Goal: Task Accomplishment & Management: Manage account settings

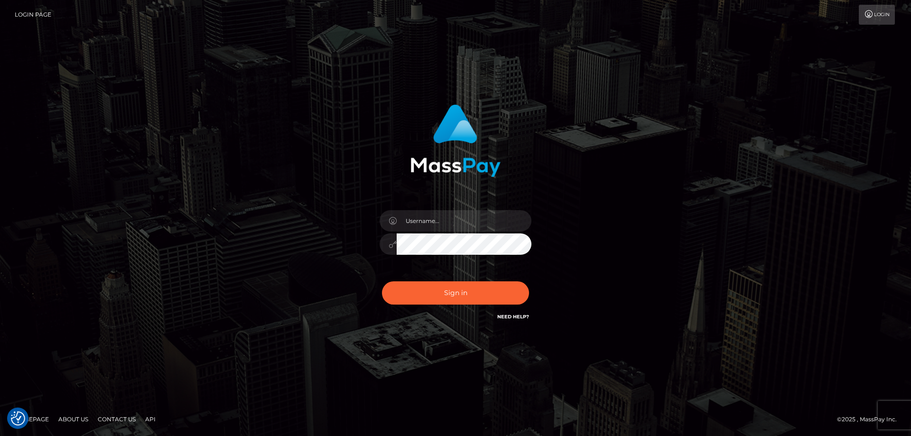
checkbox input "true"
click at [448, 219] on input "text" at bounding box center [464, 220] width 135 height 21
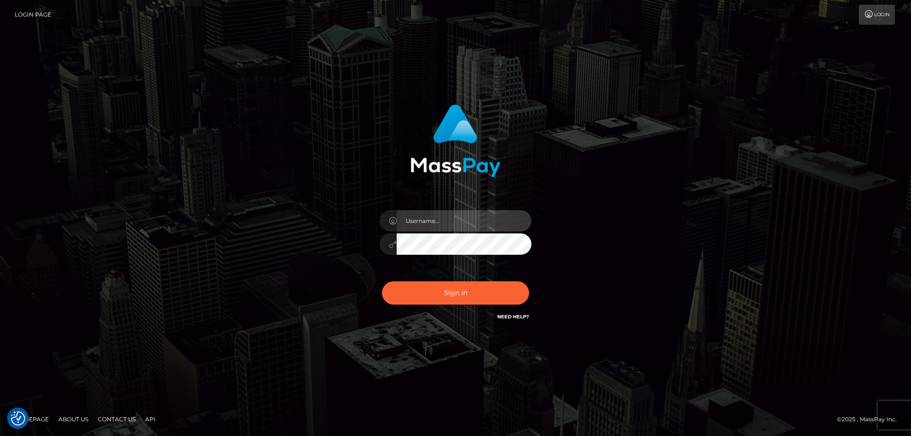
type input "emi.throne"
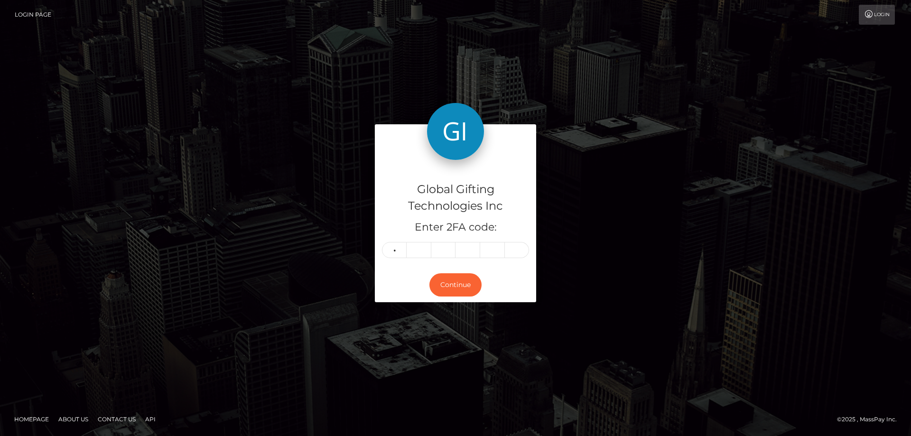
type input "0"
type input "7"
type input "3"
type input "1"
type input "0"
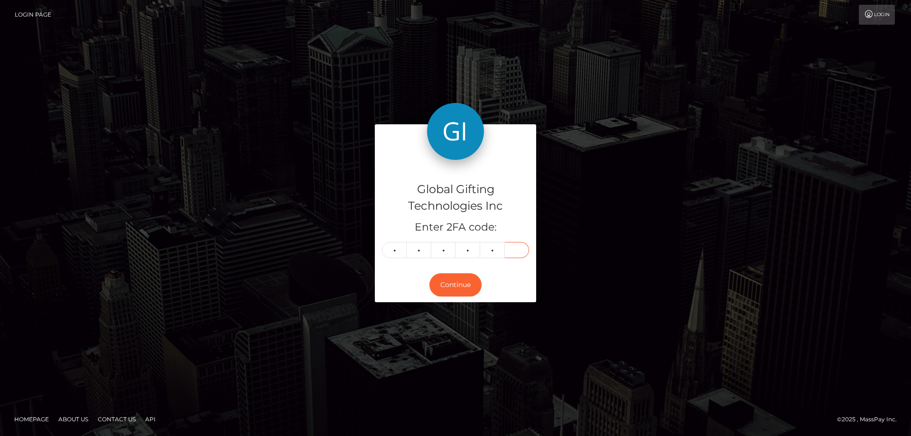
type input "6"
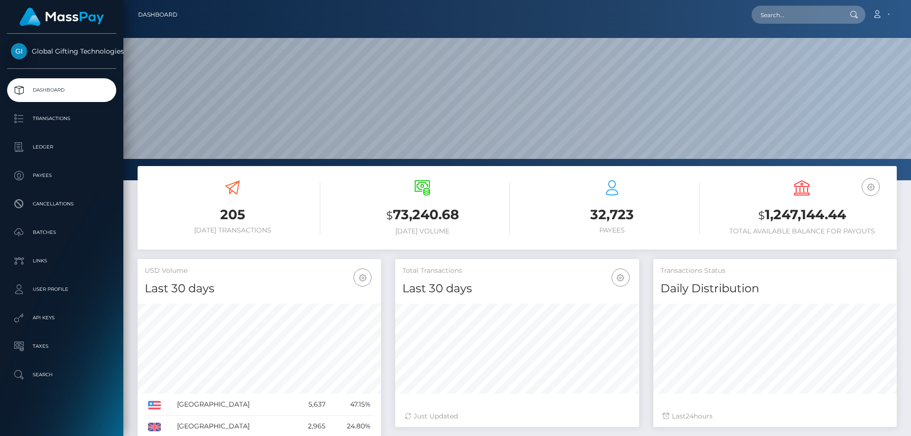
scroll to position [168, 244]
click at [168, 18] on link "Dashboard" at bounding box center [157, 15] width 39 height 20
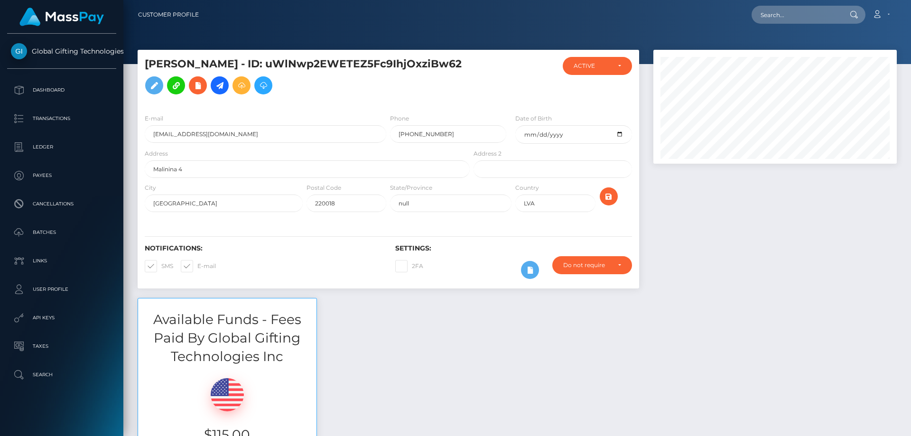
scroll to position [95, 0]
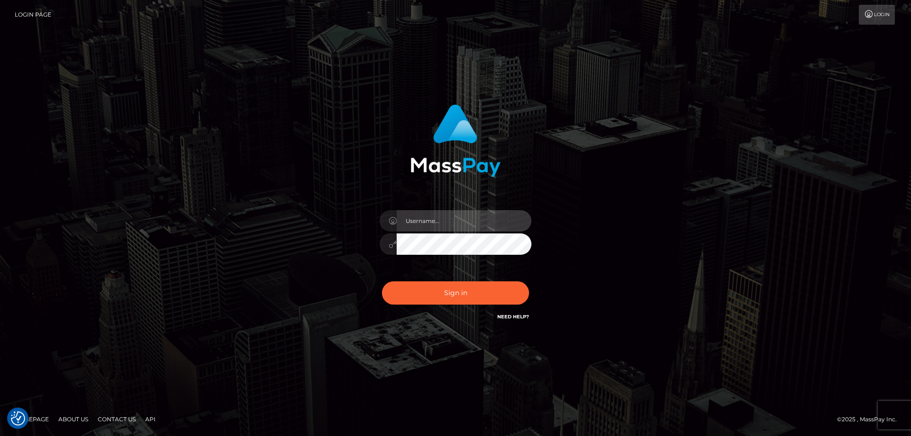
click at [440, 221] on input "text" at bounding box center [464, 220] width 135 height 21
type input "emi.throne"
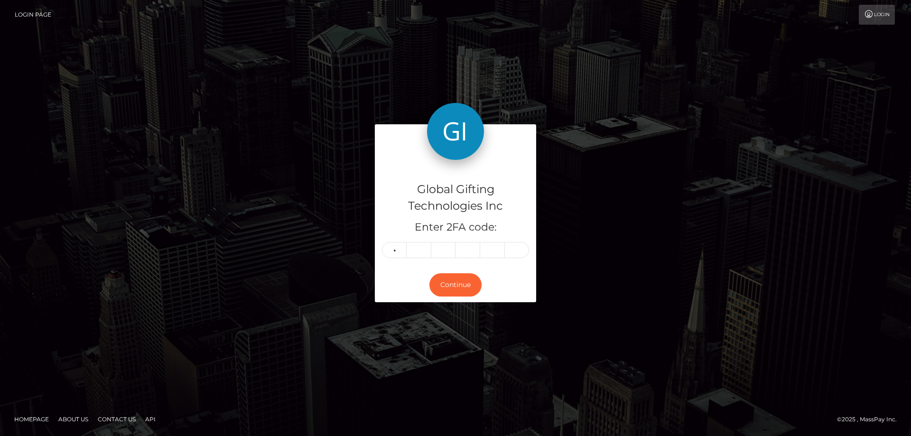
type input "8"
type input "9"
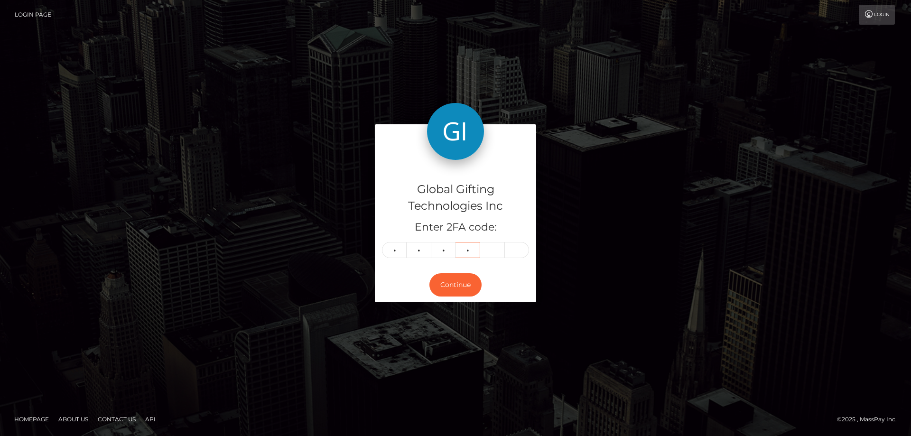
type input "9"
type input "1"
type input "4"
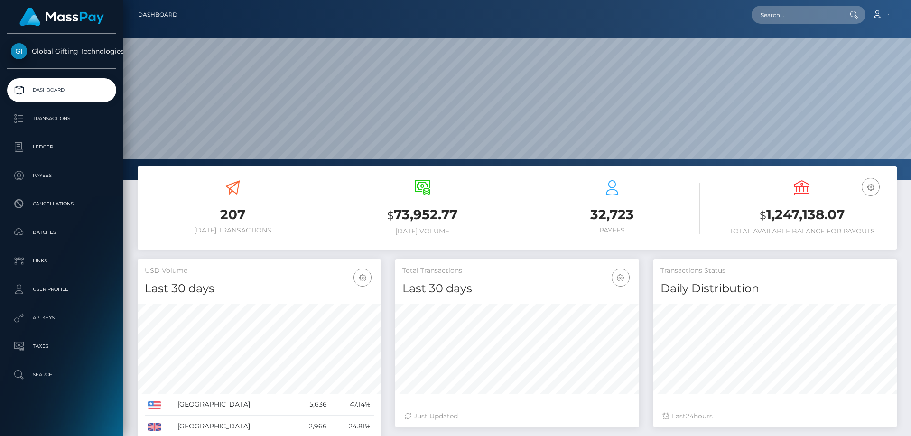
scroll to position [168, 244]
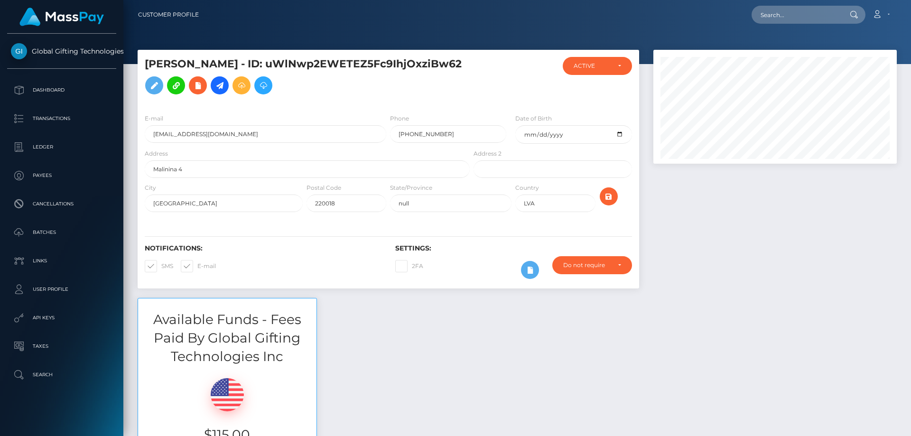
scroll to position [114, 244]
click at [473, 360] on div "Available Funds - Fees Paid By Global Gifting Technologies Inc $115.00 USD Bala…" at bounding box center [516, 386] width 773 height 176
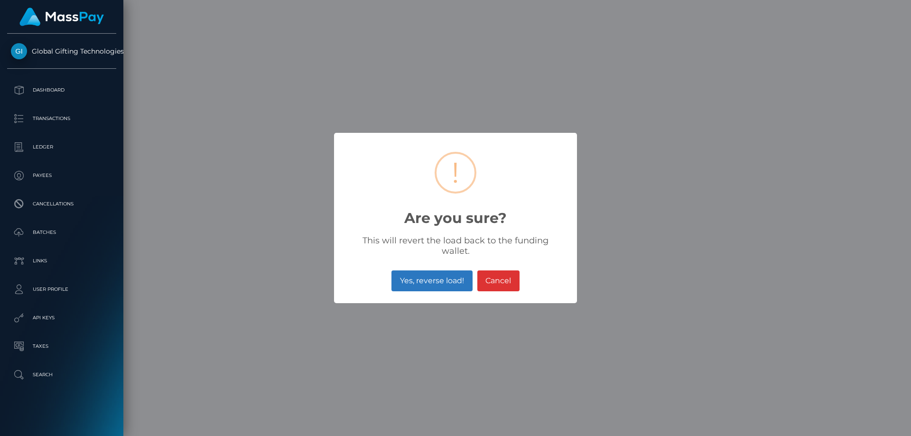
click at [452, 276] on button "Yes, reverse load!" at bounding box center [431, 280] width 81 height 21
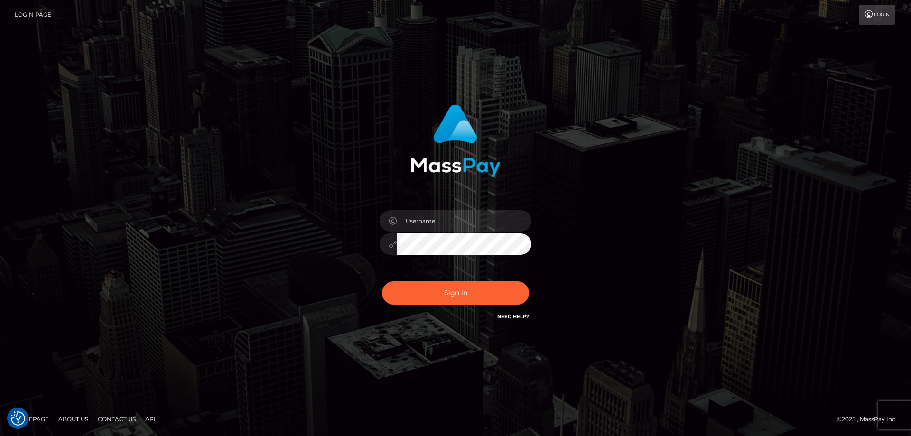
checkbox input "true"
click at [445, 226] on input "text" at bounding box center [464, 220] width 135 height 21
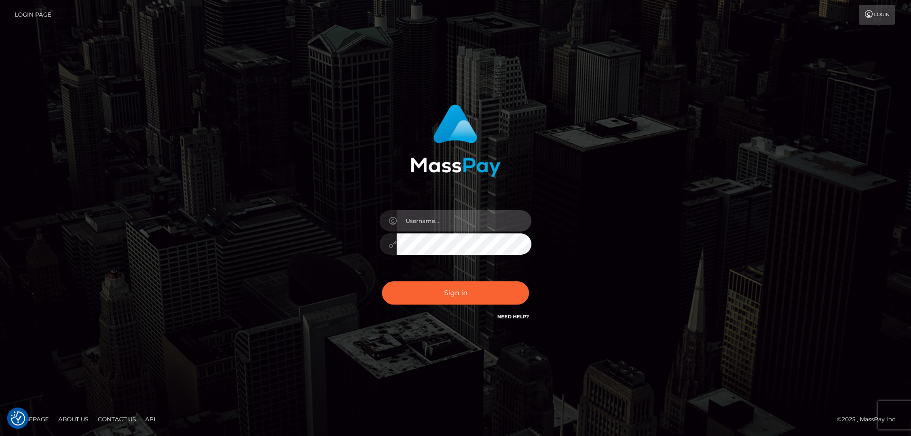
type input "emi.throne"
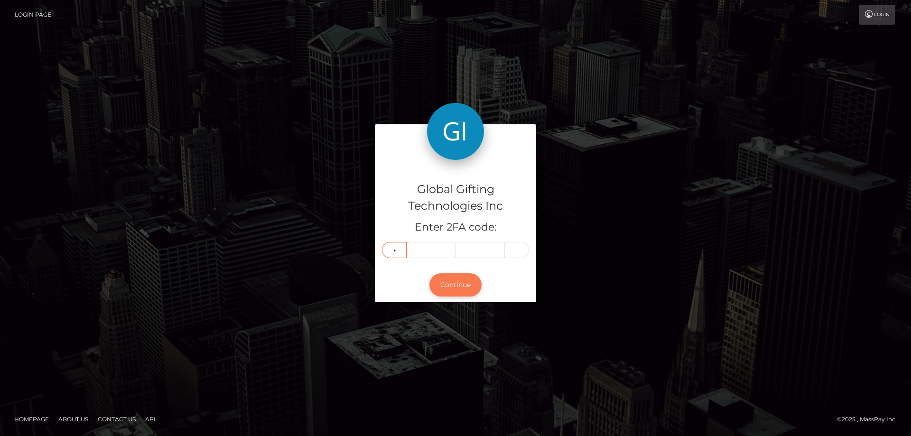
type input "8"
type input "6"
type input "8"
type input "0"
type input "3"
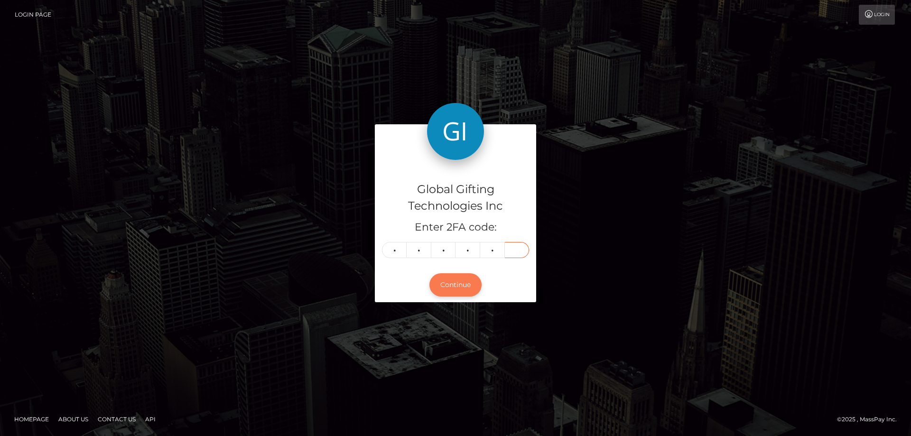
type input "3"
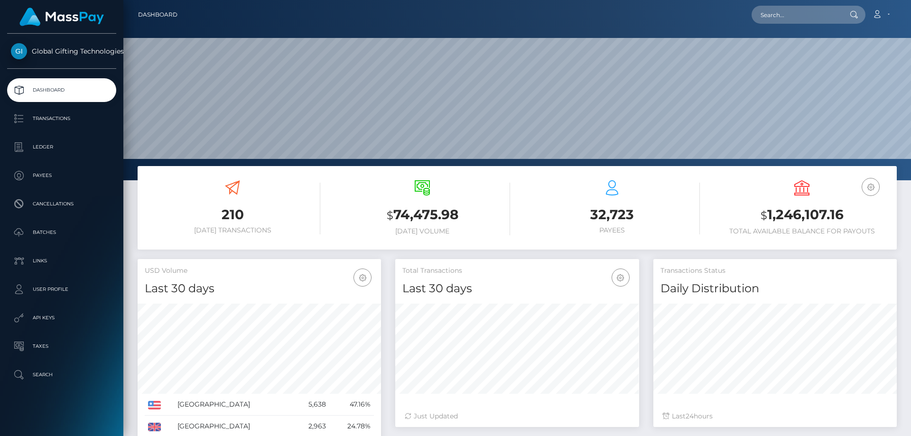
scroll to position [168, 244]
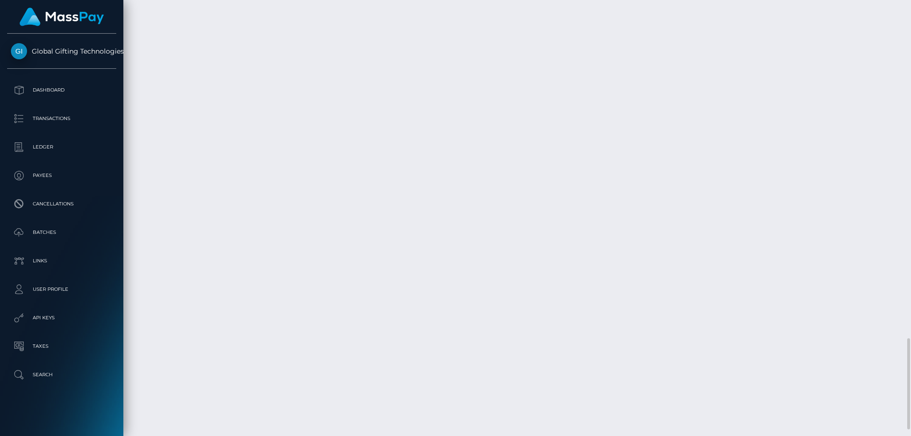
scroll to position [1644, 0]
